Goal: Transaction & Acquisition: Purchase product/service

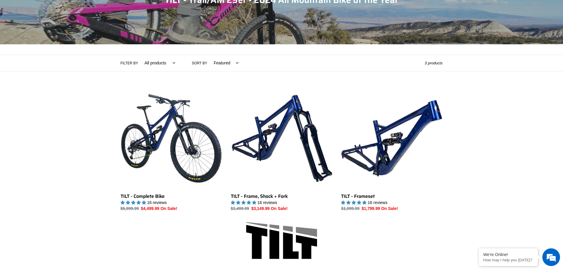
scroll to position [118, 0]
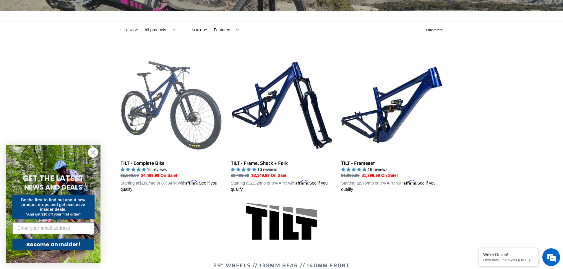
click at [148, 161] on link "TILT - Complete Bike" at bounding box center [171, 124] width 101 height 138
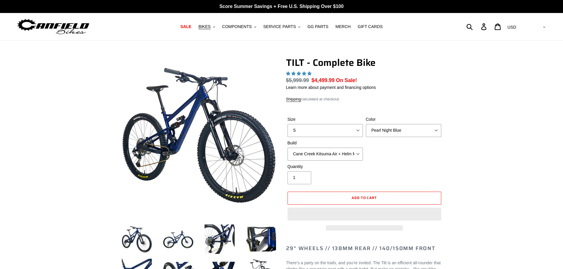
select select "highest-rating"
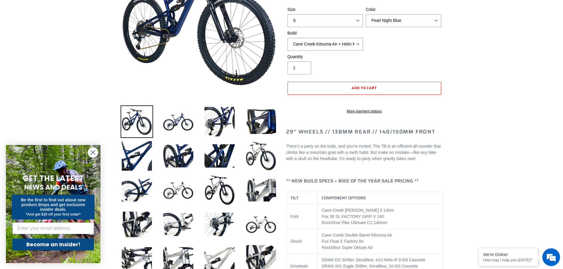
scroll to position [118, 0]
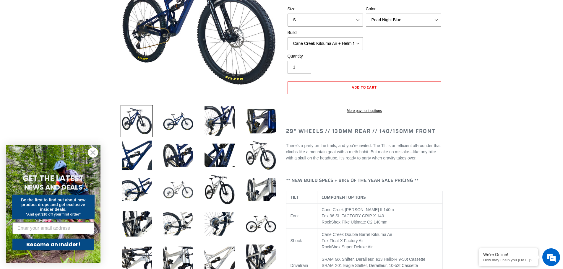
click at [185, 189] on img at bounding box center [178, 190] width 33 height 33
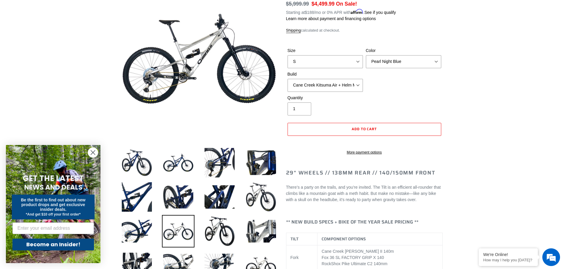
scroll to position [0, 0]
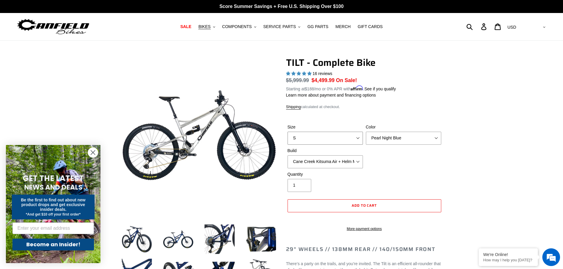
click at [324, 139] on select "S M L" at bounding box center [325, 138] width 75 height 13
click at [288, 132] on select "S M L" at bounding box center [325, 138] width 75 height 13
click at [331, 137] on select "S M L" at bounding box center [325, 138] width 75 height 13
select select "L"
click at [288, 132] on select "S M L" at bounding box center [325, 138] width 75 height 13
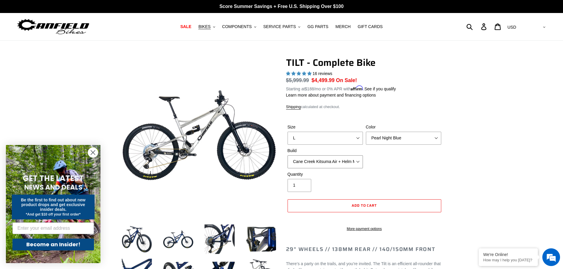
click at [354, 163] on select "Cane Creek Kitsuma Air + Helm MKII 140 + SRAM GX Cane Creek Kitsuma Air + Helm …" at bounding box center [325, 161] width 75 height 13
